Goal: Task Accomplishment & Management: Use online tool/utility

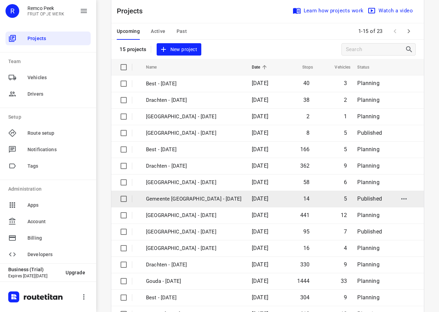
scroll to position [35, 0]
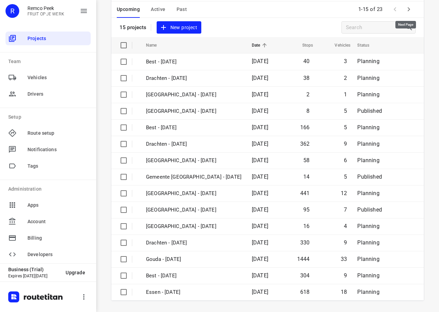
click at [405, 7] on icon "button" at bounding box center [408, 9] width 8 height 8
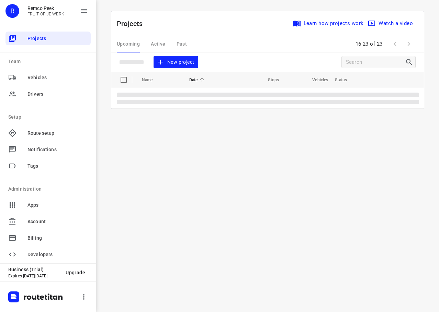
scroll to position [0, 0]
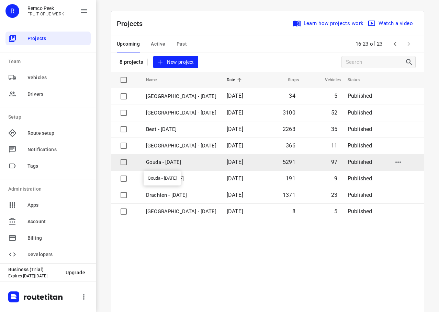
click at [177, 165] on p "Gouda - [DATE]" at bounding box center [181, 163] width 70 height 8
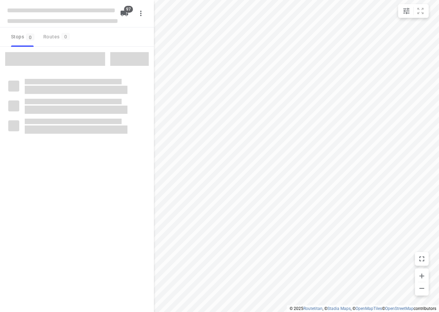
checkbox input "true"
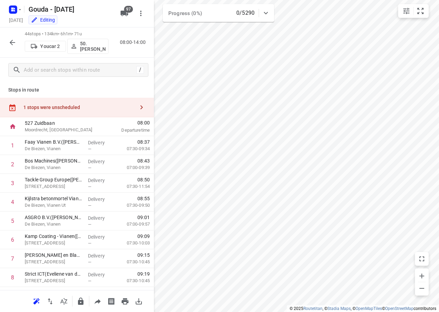
click at [100, 104] on div "1 stops were unscheduled" at bounding box center [77, 108] width 154 height 20
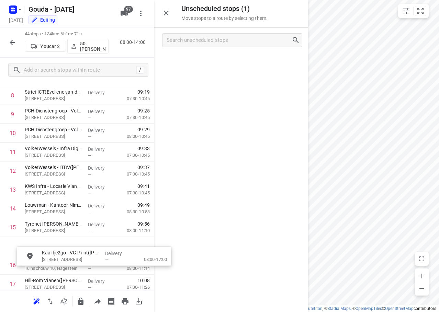
scroll to position [188, 0]
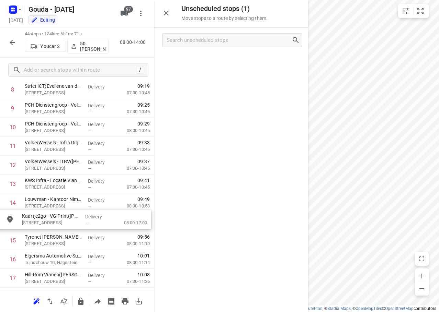
drag, startPoint x: 207, startPoint y: 63, endPoint x: 51, endPoint y: 218, distance: 220.4
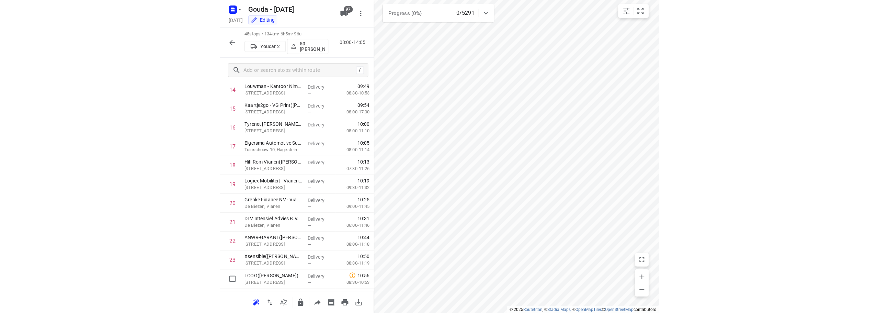
scroll to position [85, 0]
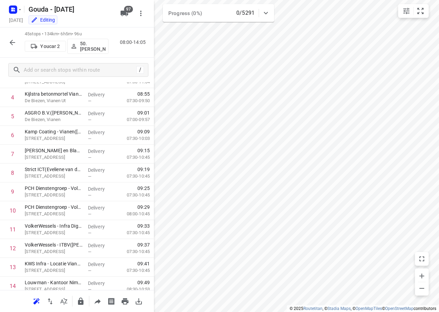
click at [13, 42] on icon "button" at bounding box center [12, 42] width 8 height 8
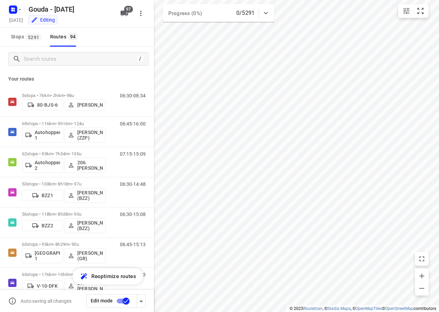
click at [126, 303] on input "checkbox" at bounding box center [125, 301] width 39 height 13
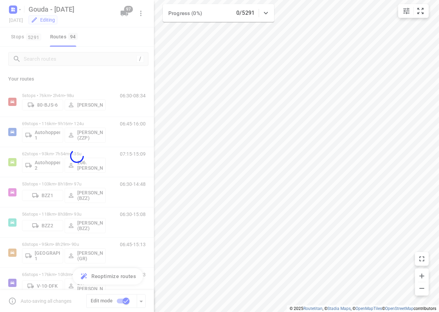
checkbox input "false"
